Goal: Task Accomplishment & Management: Manage account settings

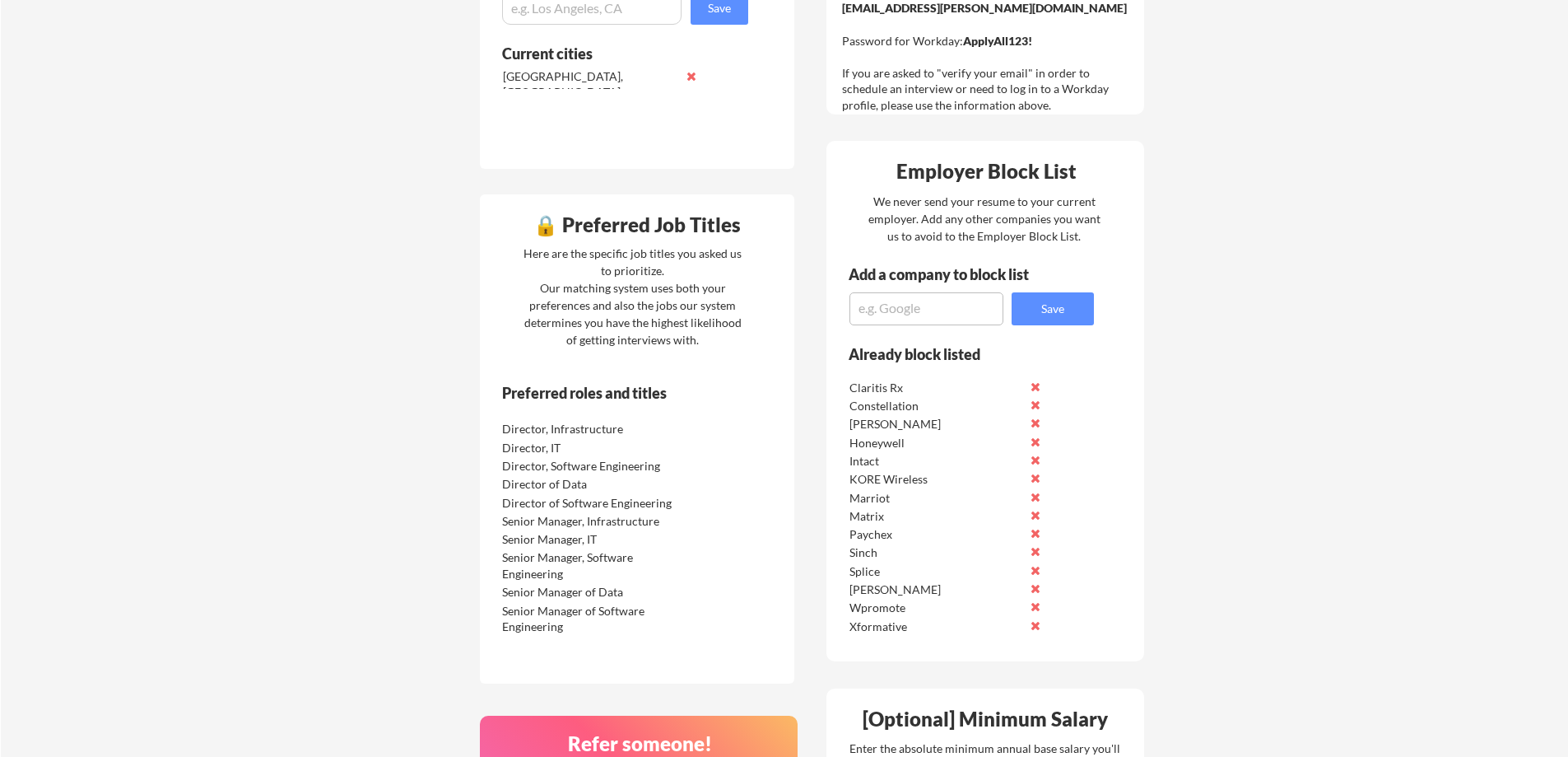
scroll to position [742, 0]
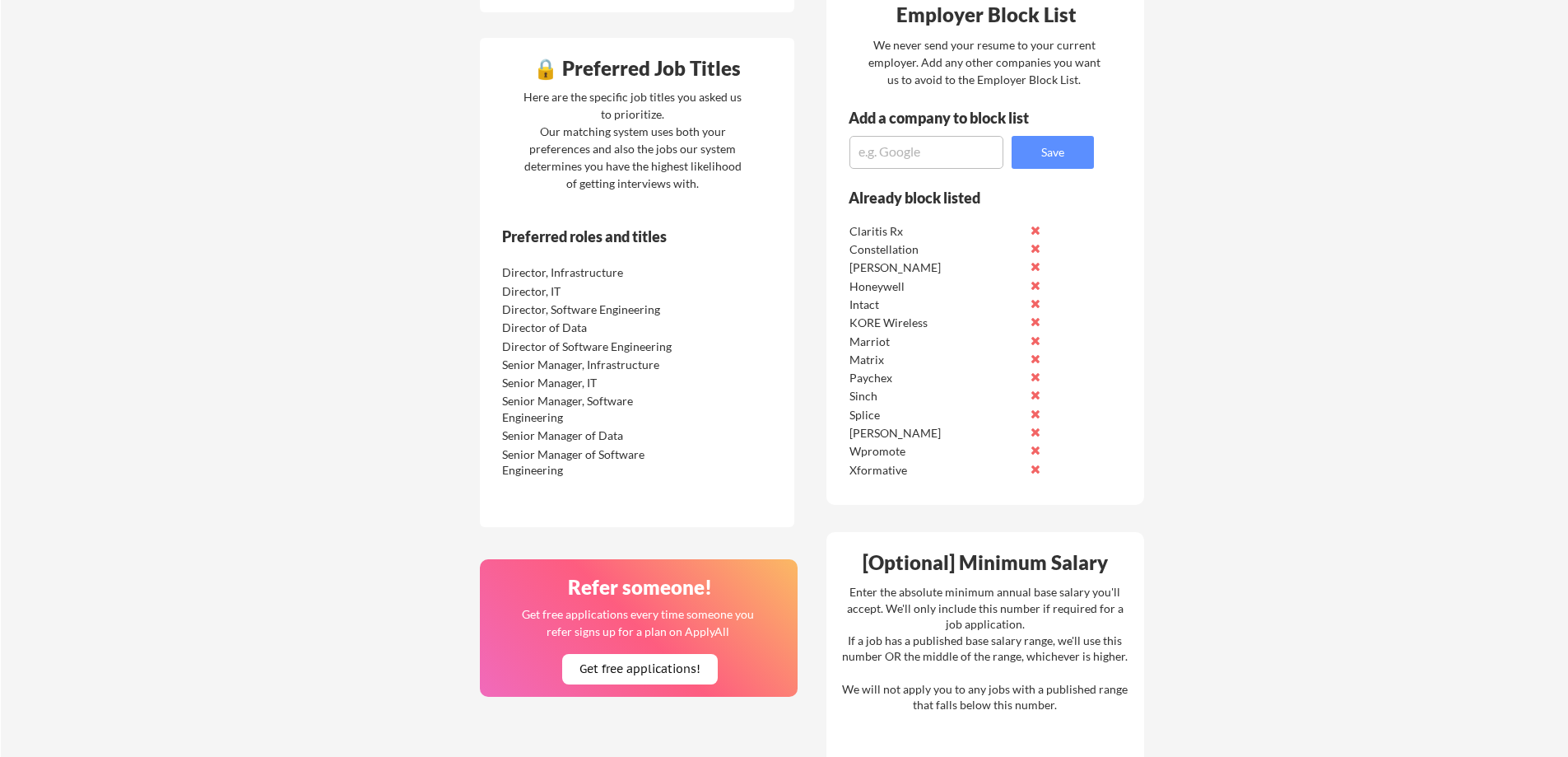
click at [926, 160] on textarea at bounding box center [926, 152] width 154 height 33
type textarea "Foundry"
click at [1051, 154] on button "Save" at bounding box center [1052, 152] width 82 height 33
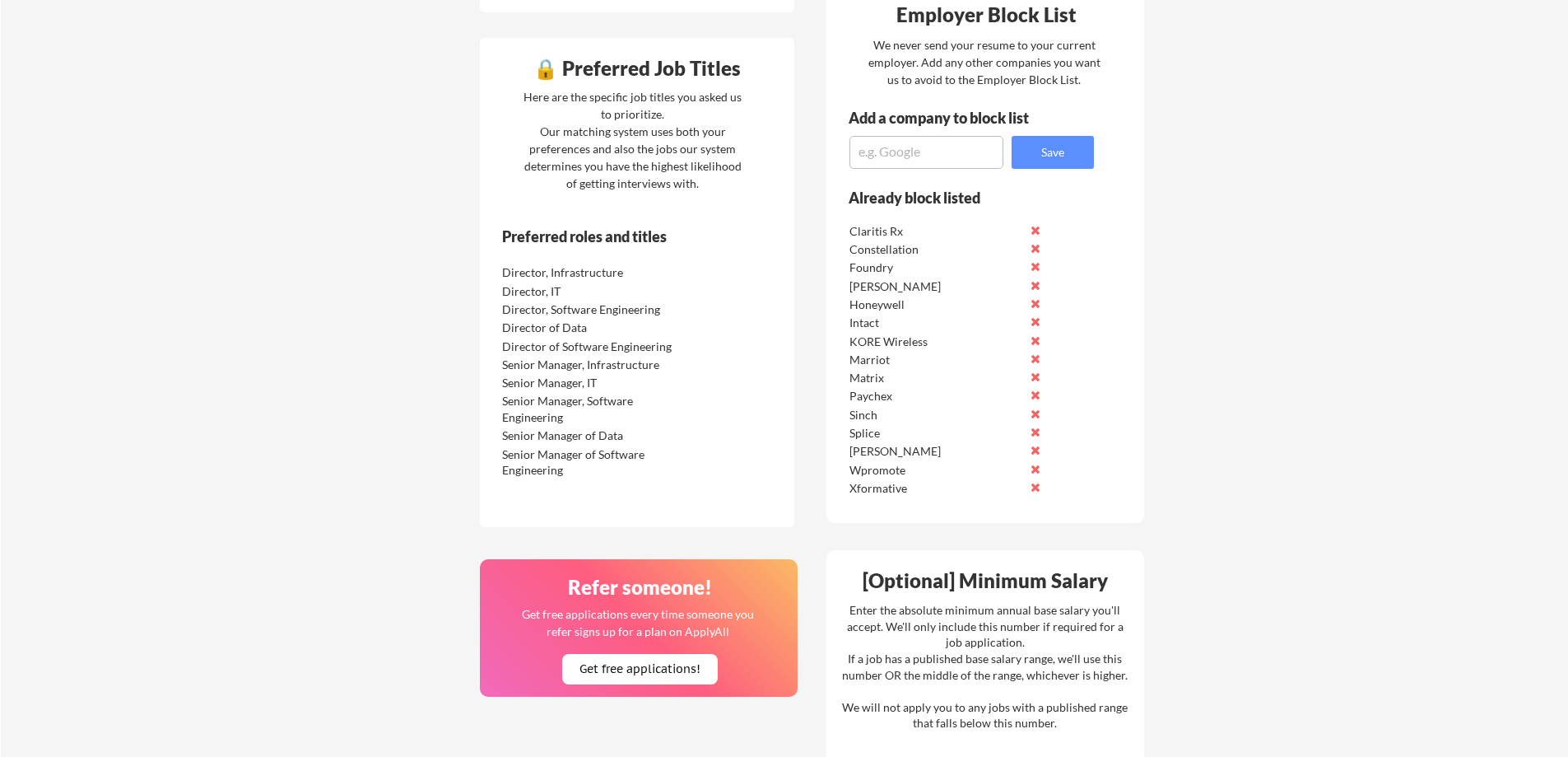
click at [917, 155] on textarea at bounding box center [926, 152] width 154 height 33
type textarea "Foundry Digital"
click at [1032, 156] on button "Save" at bounding box center [1052, 152] width 82 height 33
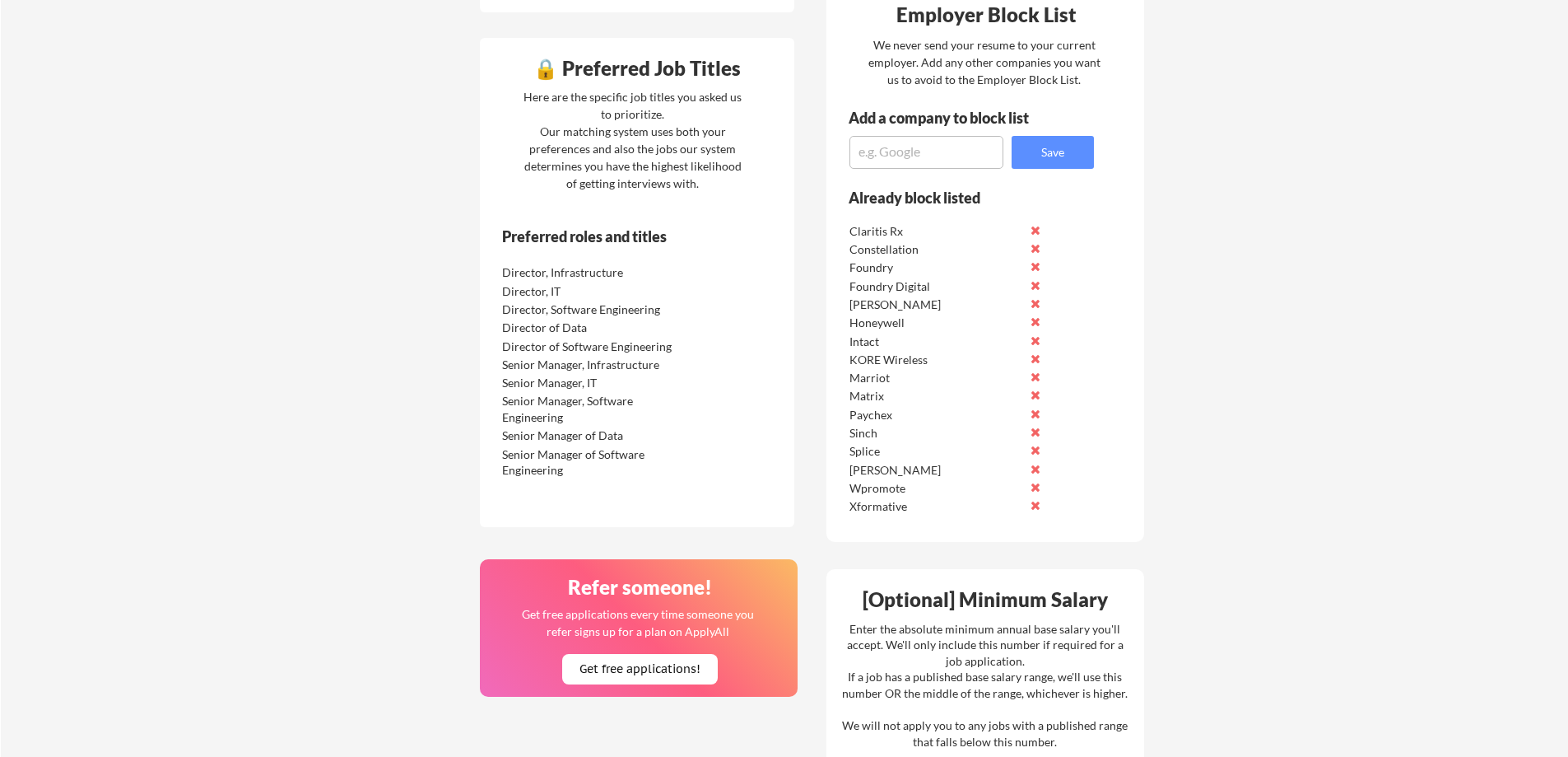
click at [929, 141] on textarea at bounding box center [926, 152] width 154 height 33
type textarea "CVS Health"
click at [1040, 162] on button "Save" at bounding box center [1052, 152] width 82 height 33
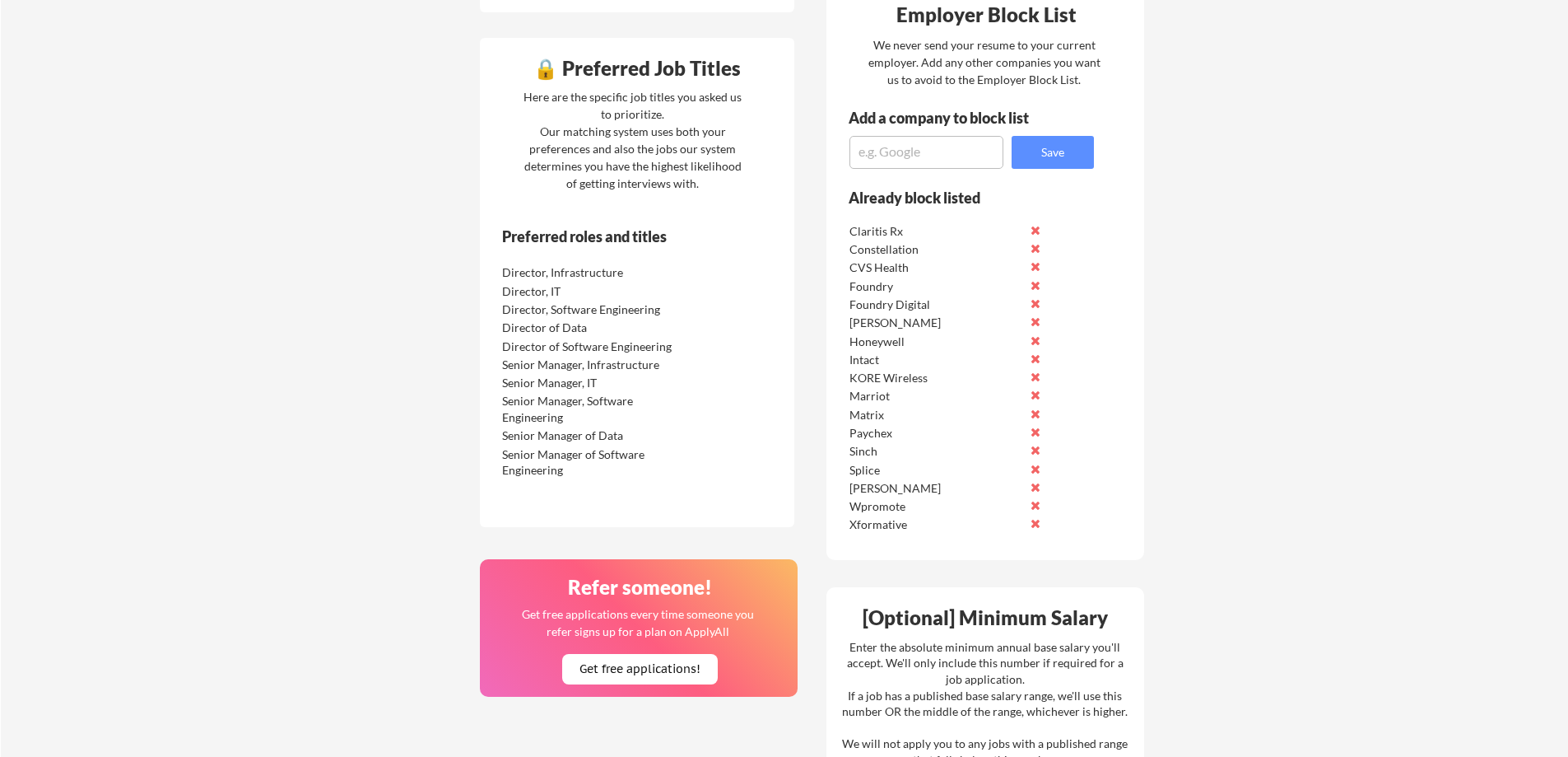
click at [939, 149] on textarea at bounding box center [926, 152] width 154 height 33
type textarea "Paylocity"
click at [1061, 156] on button "Save" at bounding box center [1052, 152] width 82 height 33
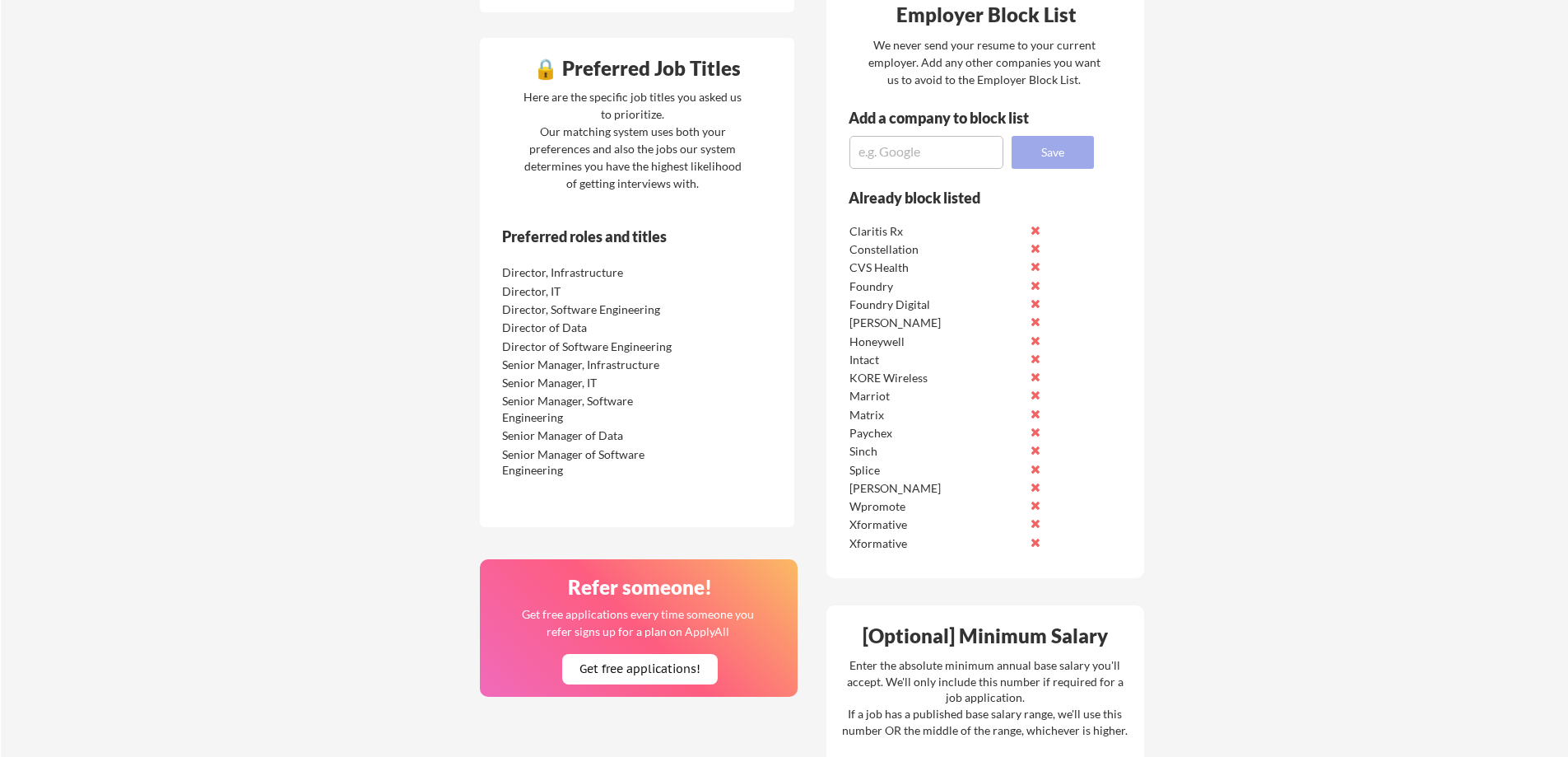
click at [1059, 157] on button "Save" at bounding box center [1052, 152] width 82 height 33
click at [937, 150] on textarea at bounding box center [926, 152] width 154 height 33
type textarea "Deloitte"
click at [1029, 146] on button "Save" at bounding box center [1052, 152] width 82 height 33
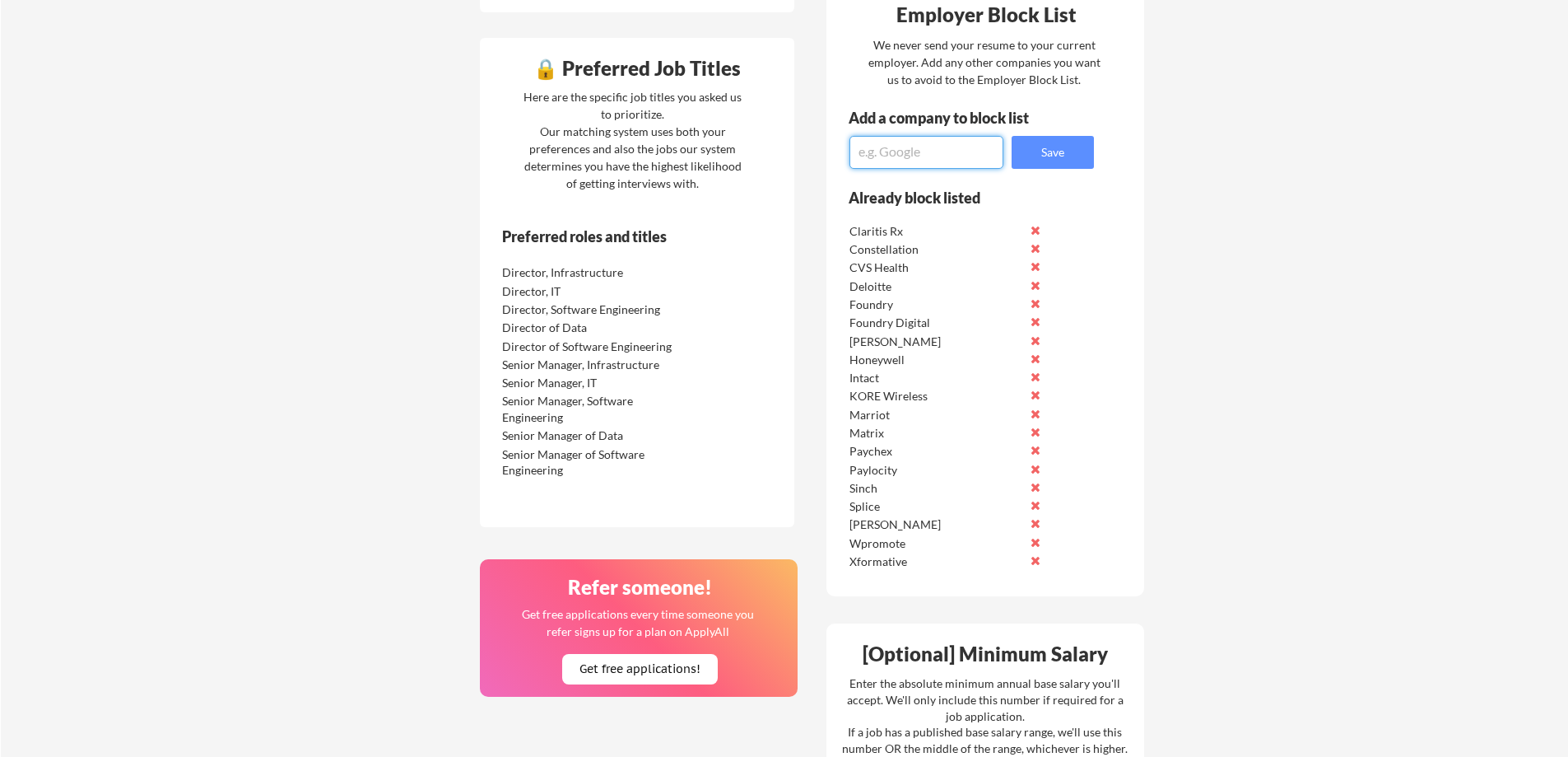
click at [961, 141] on textarea at bounding box center [926, 152] width 154 height 33
type textarea "TigerData"
click at [1038, 153] on button "Save" at bounding box center [1052, 152] width 82 height 33
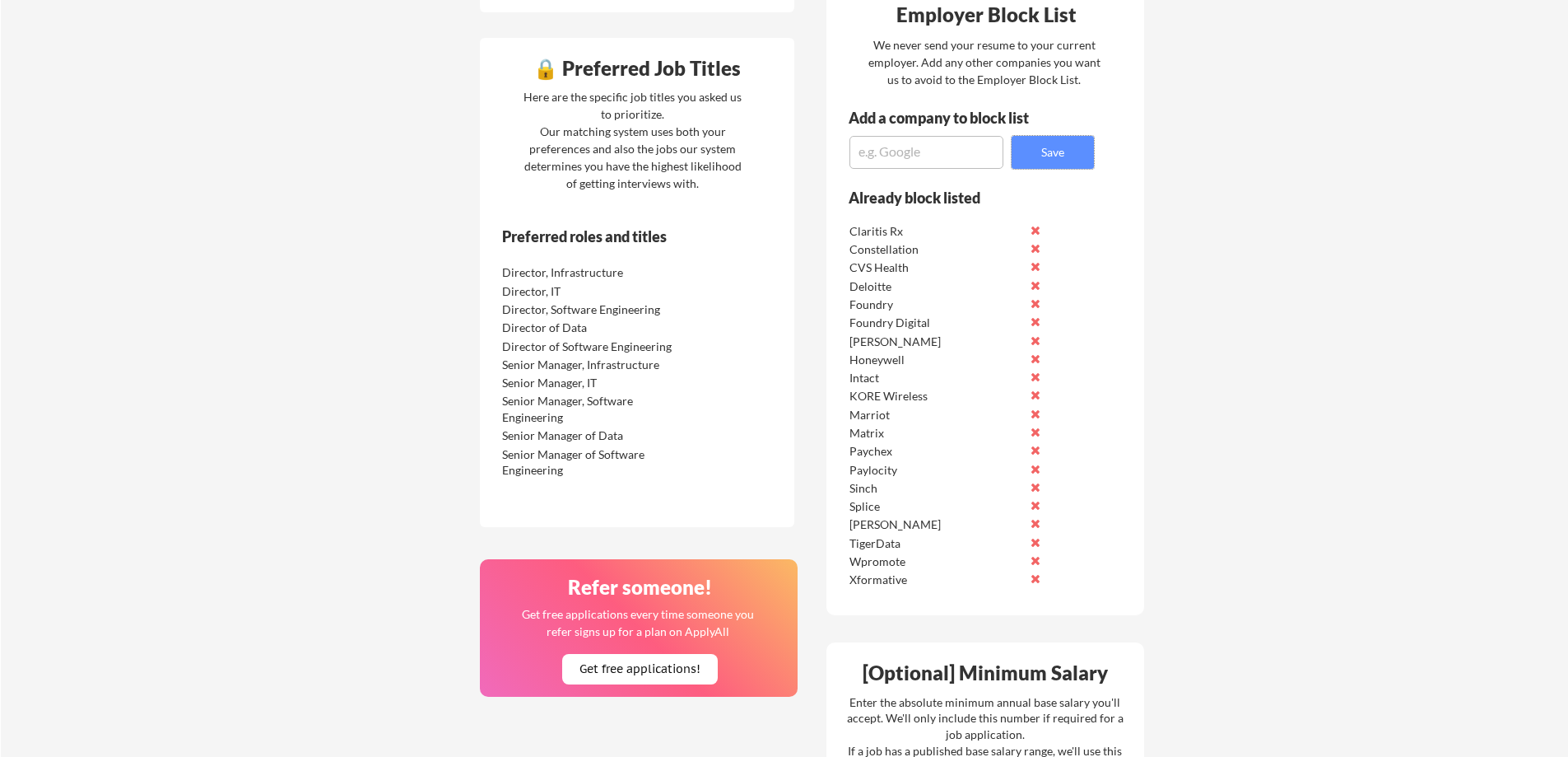
click at [875, 151] on textarea at bounding box center [926, 152] width 154 height 33
type textarea "Fullbay"
click at [1070, 144] on button "Save" at bounding box center [1052, 152] width 82 height 33
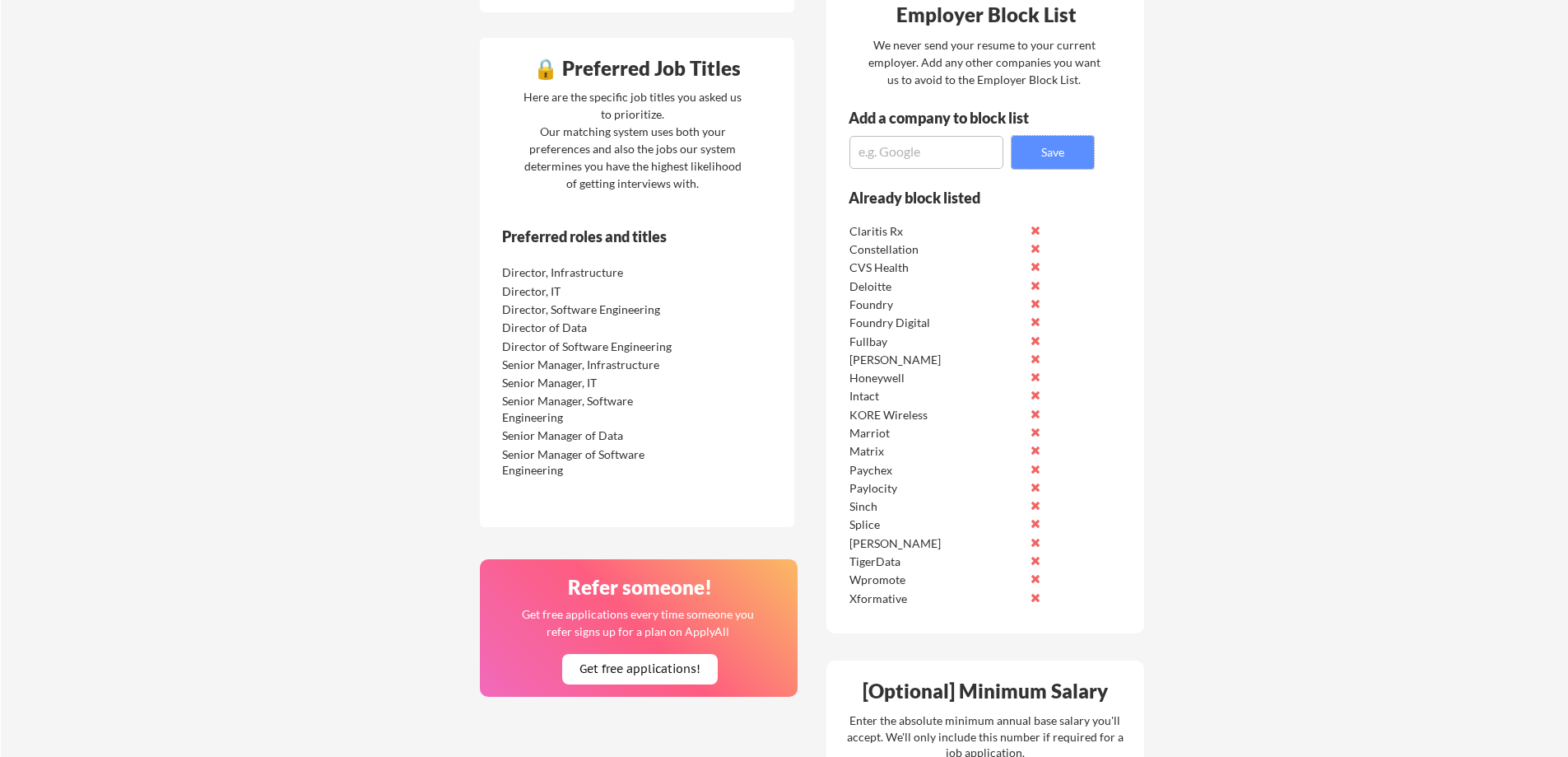
click at [896, 147] on textarea at bounding box center [926, 152] width 154 height 33
click at [896, 149] on textarea at bounding box center [926, 152] width 154 height 33
type textarea "Experian"
click at [1037, 158] on button "Save" at bounding box center [1052, 152] width 82 height 33
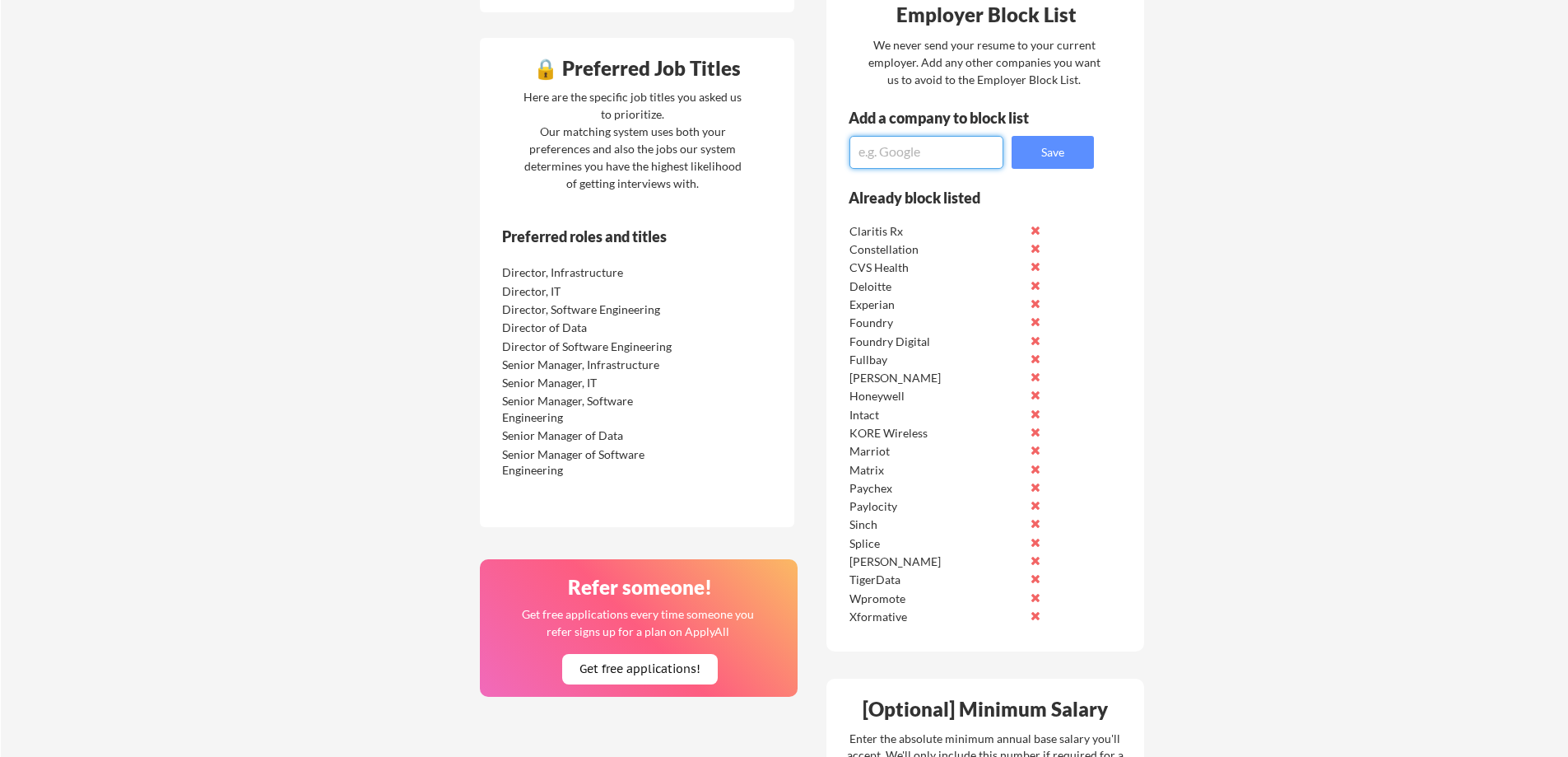
click at [917, 160] on textarea at bounding box center [926, 152] width 154 height 33
type textarea "Home Depot"
click at [1071, 151] on button "Save" at bounding box center [1052, 152] width 82 height 33
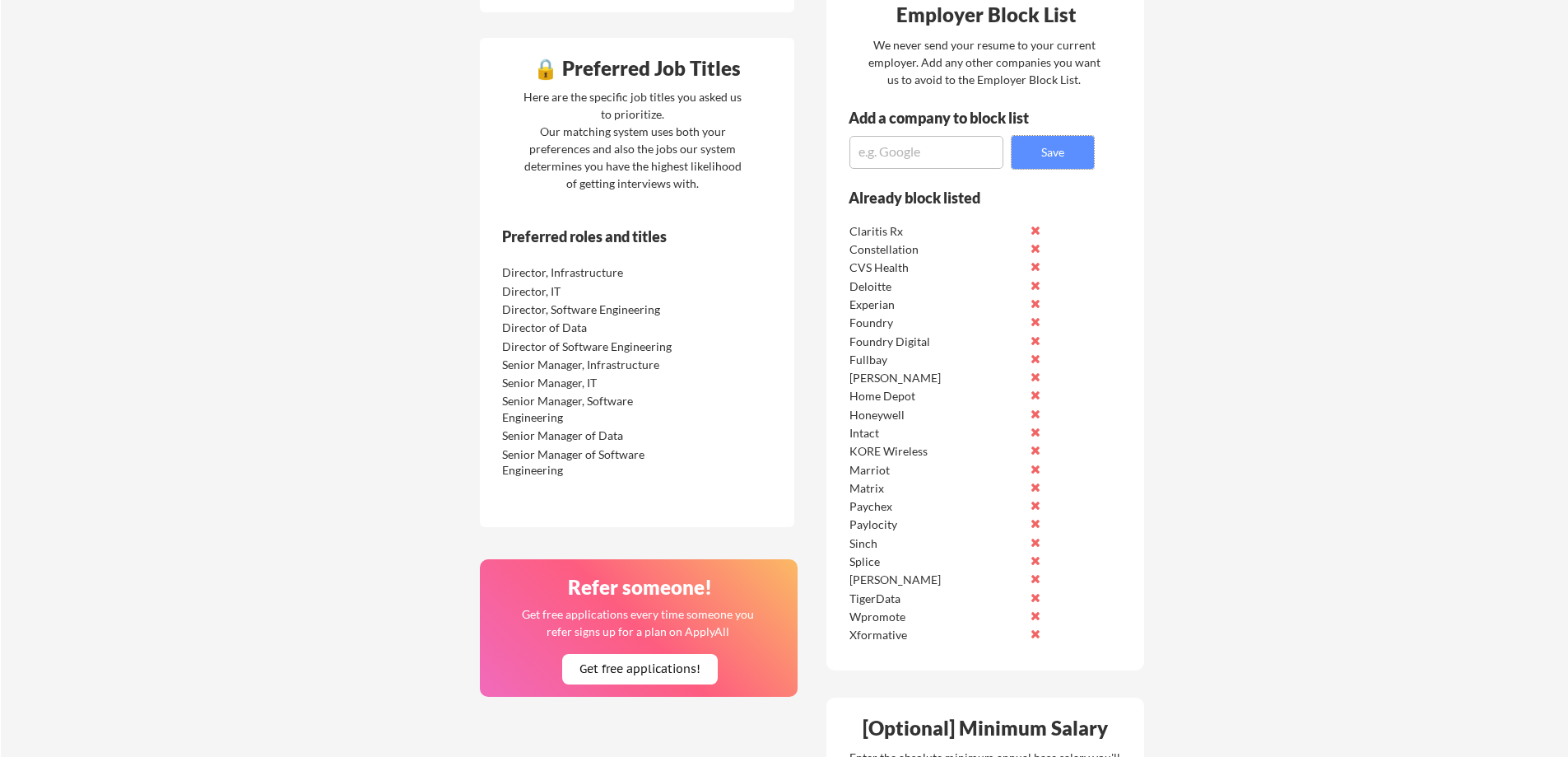
click at [947, 139] on textarea at bounding box center [926, 152] width 154 height 33
type textarea "Houzz"
click at [1064, 149] on button "Save" at bounding box center [1052, 152] width 82 height 33
click at [884, 150] on textarea at bounding box center [926, 152] width 154 height 33
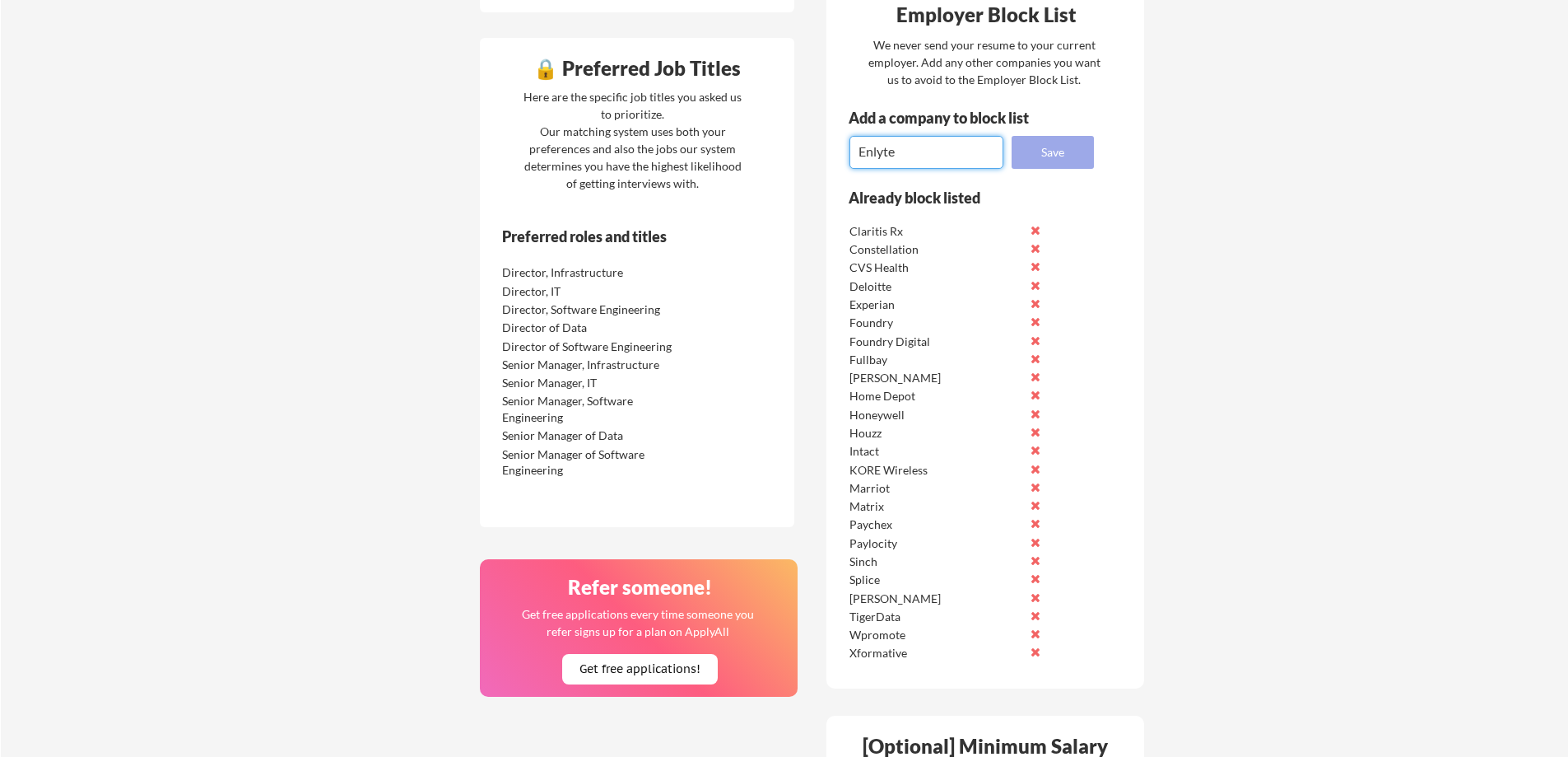
type textarea "Enlyte"
click at [1050, 152] on button "Save" at bounding box center [1052, 152] width 82 height 33
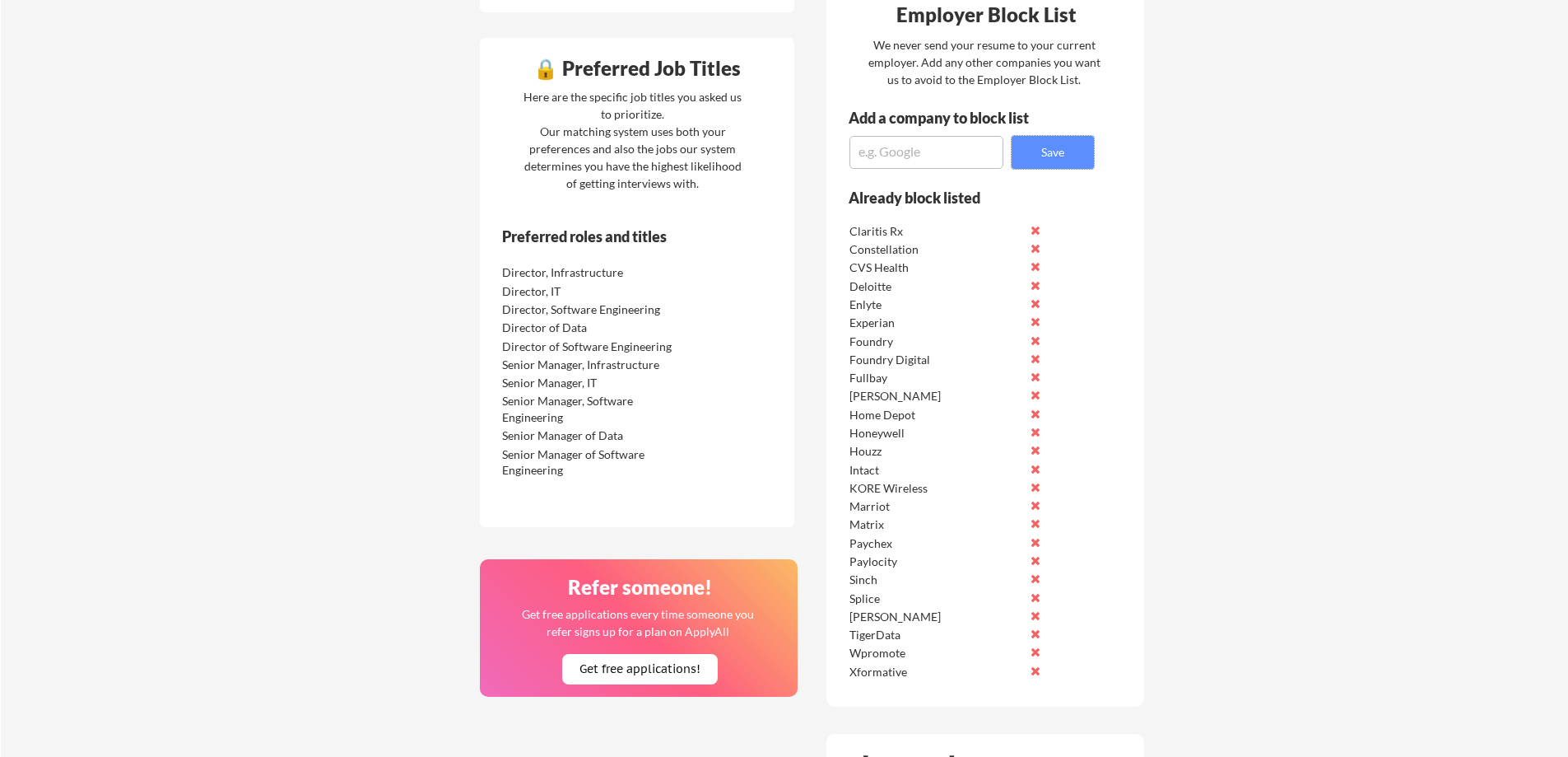
click at [952, 145] on textarea at bounding box center [926, 152] width 154 height 33
type textarea "[PERSON_NAME]"
click at [1068, 159] on button "Save" at bounding box center [1052, 152] width 82 height 33
